Goal: Information Seeking & Learning: Learn about a topic

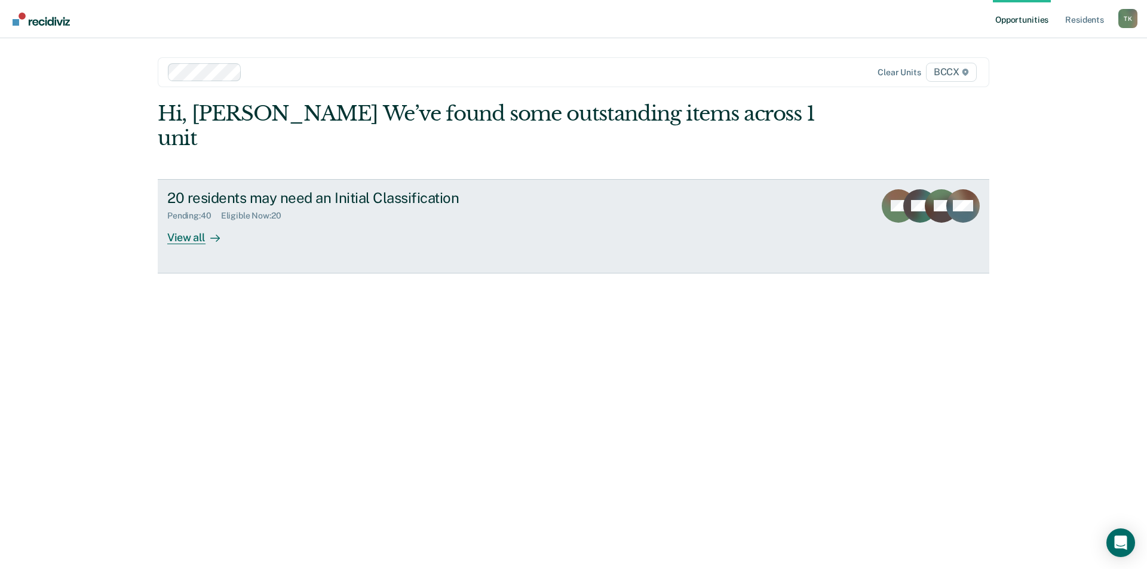
click at [311, 189] on div "20 residents may need an Initial Classification" at bounding box center [376, 197] width 419 height 17
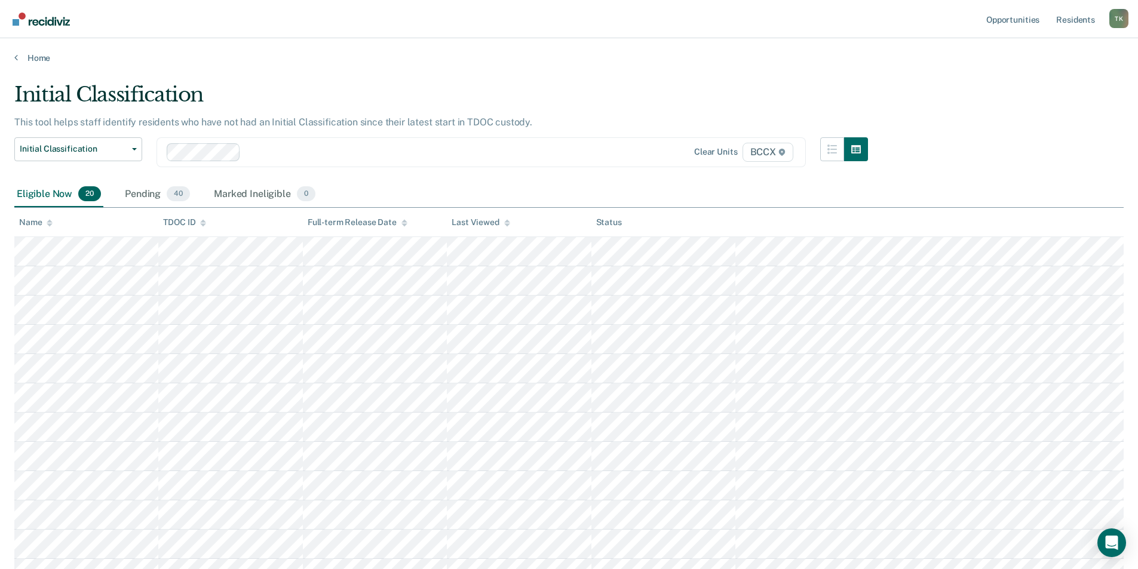
click at [47, 221] on icon at bounding box center [50, 223] width 6 height 8
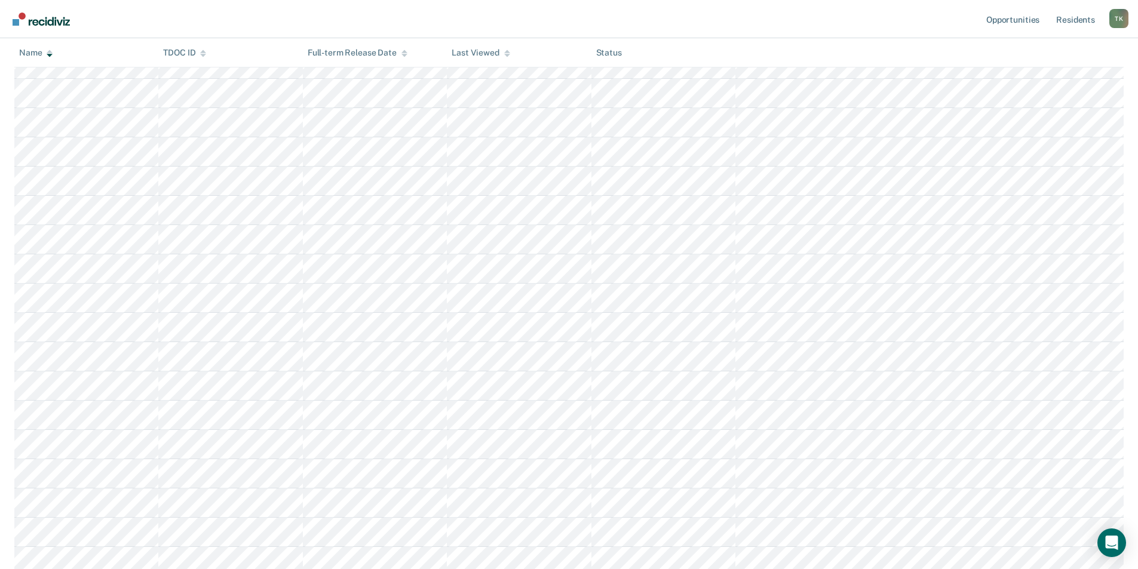
scroll to position [41, 0]
